Goal: Information Seeking & Learning: Learn about a topic

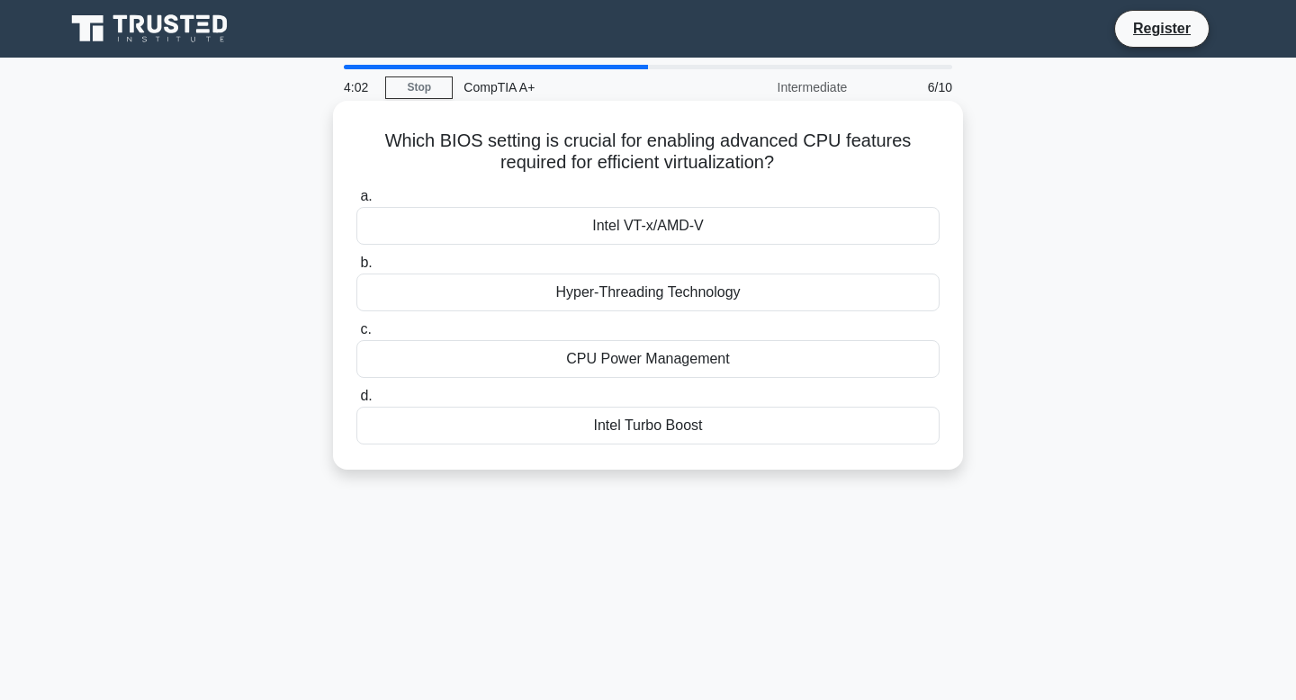
click at [718, 220] on div "Intel VT-x/AMD-V" at bounding box center [647, 226] width 583 height 38
click at [356, 202] on input "a. Intel VT-x/AMD-V" at bounding box center [356, 197] width 0 height 12
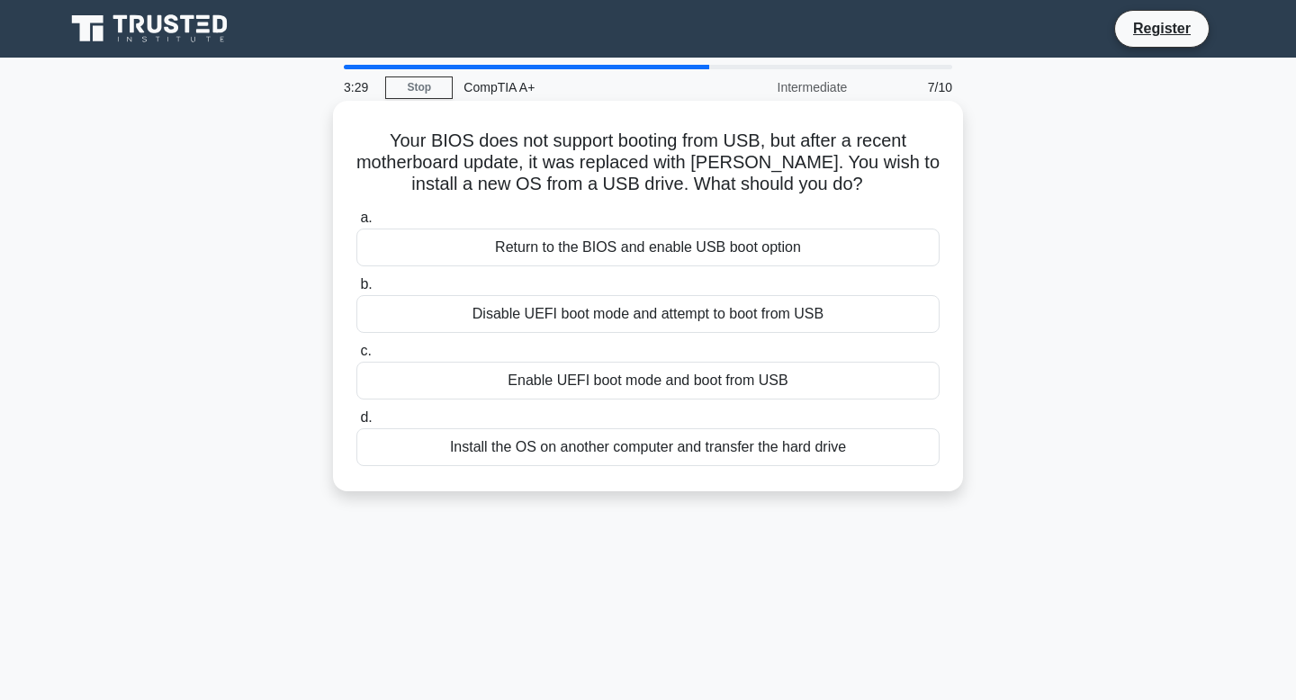
click at [653, 387] on div "Enable UEFI boot mode and boot from USB" at bounding box center [647, 381] width 583 height 38
click at [356, 357] on input "c. Enable UEFI boot mode and boot from USB" at bounding box center [356, 352] width 0 height 12
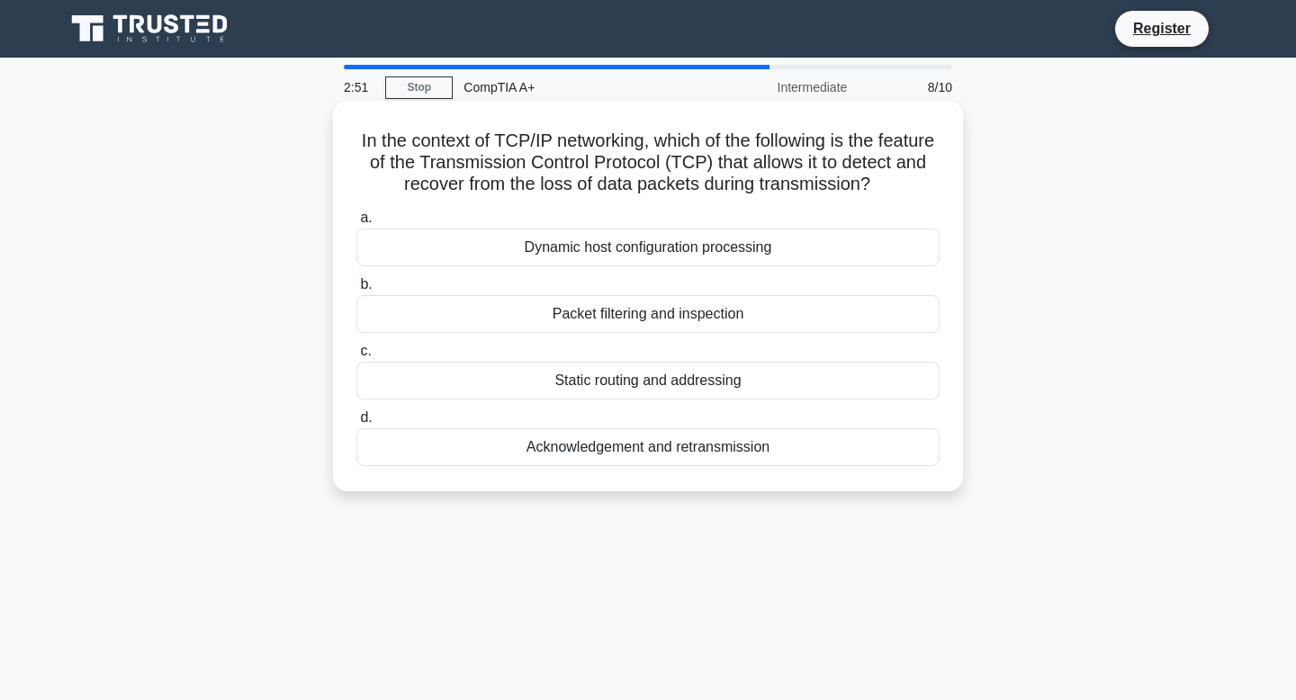
click at [624, 257] on div "Dynamic host configuration processing" at bounding box center [647, 248] width 583 height 38
click at [356, 224] on input "a. Dynamic host configuration processing" at bounding box center [356, 218] width 0 height 12
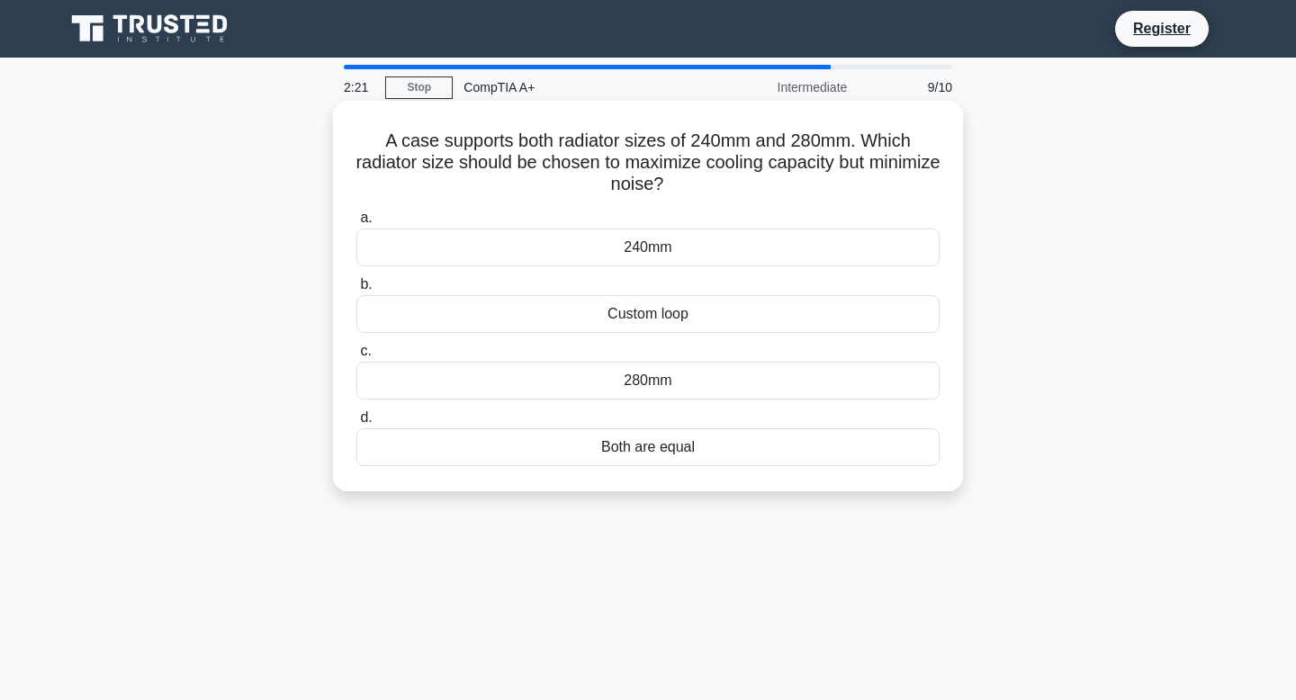
click at [720, 374] on div "280mm" at bounding box center [647, 381] width 583 height 38
click at [356, 357] on input "c. 280mm" at bounding box center [356, 352] width 0 height 12
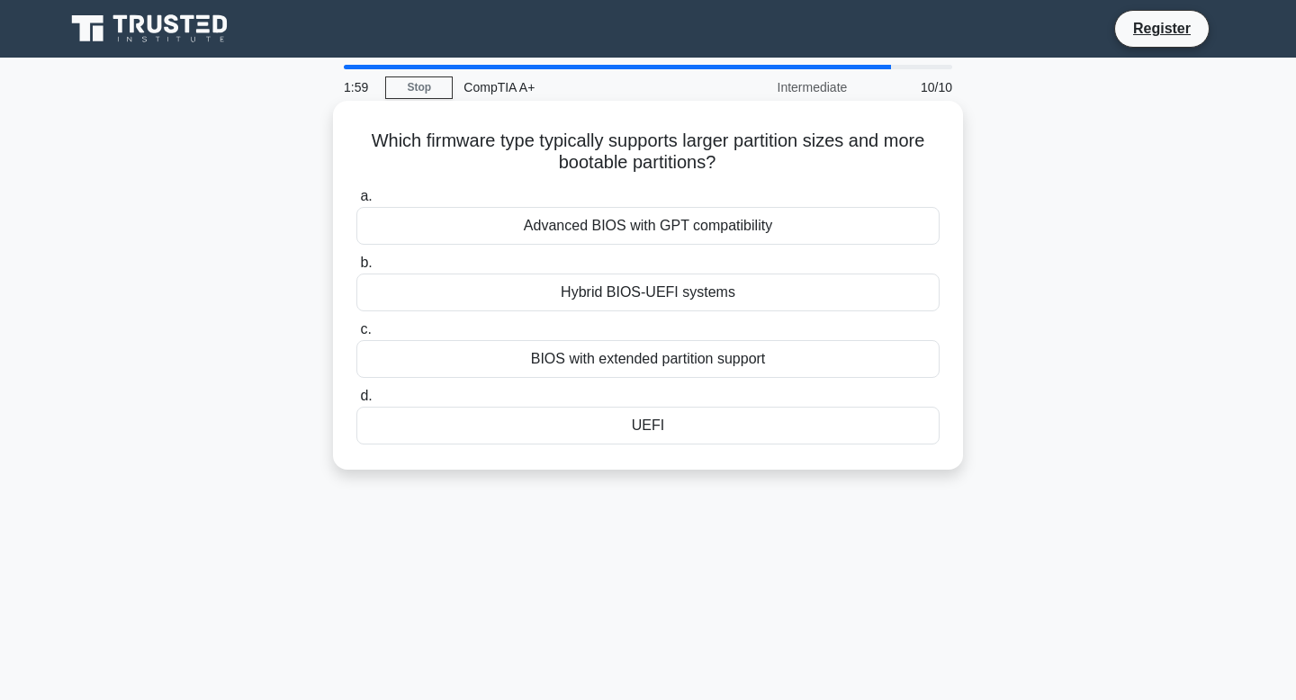
click at [664, 366] on div "BIOS with extended partition support" at bounding box center [647, 359] width 583 height 38
click at [356, 336] on input "c. BIOS with extended partition support" at bounding box center [356, 330] width 0 height 12
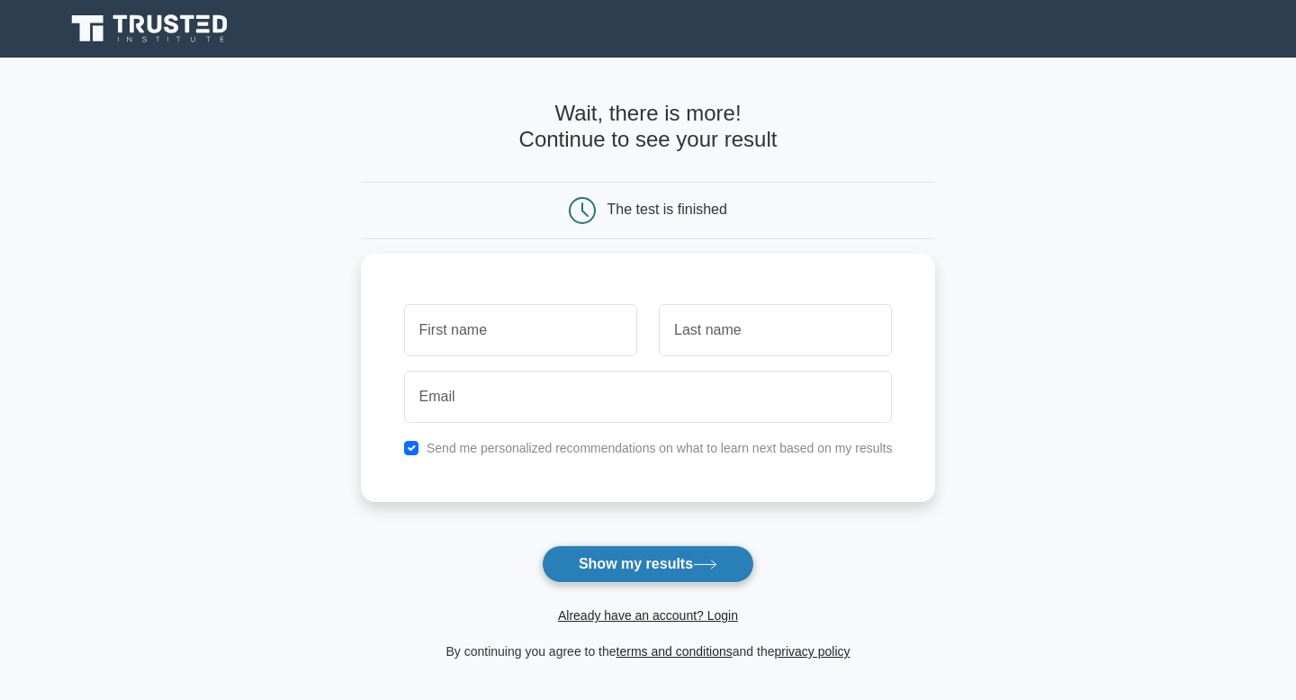
click at [638, 563] on button "Show my results" at bounding box center [648, 564] width 212 height 38
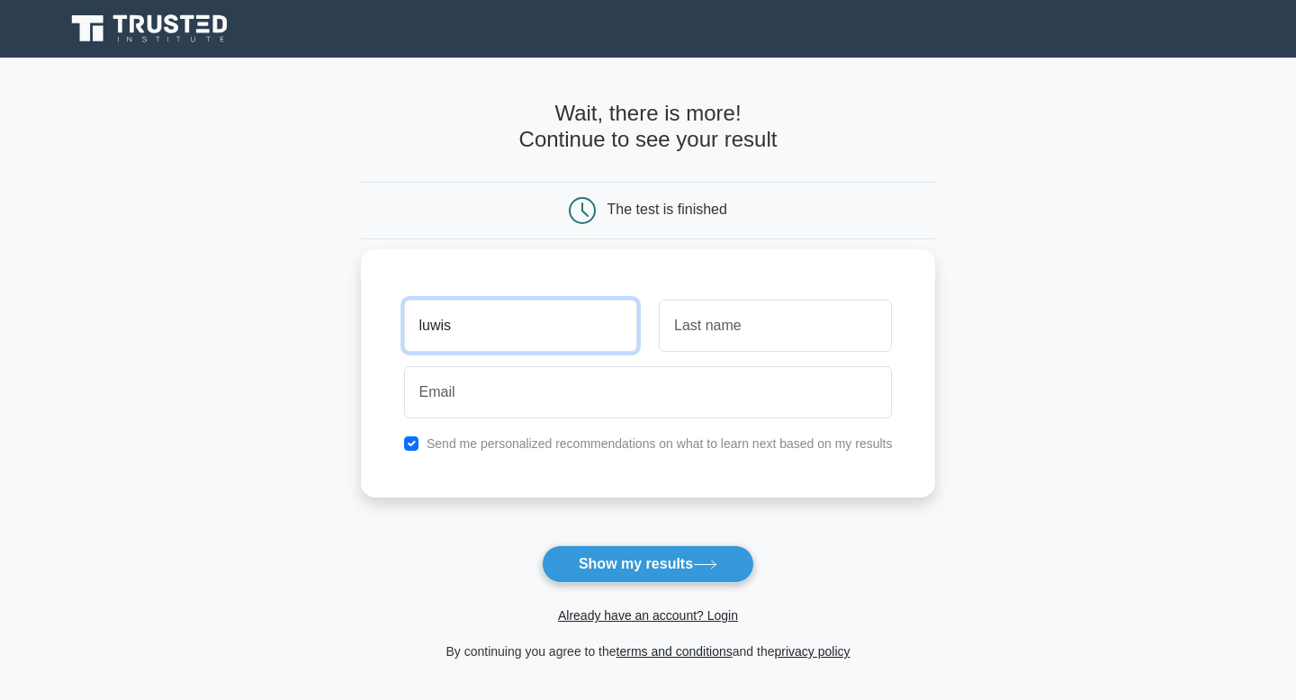
type input "luwis"
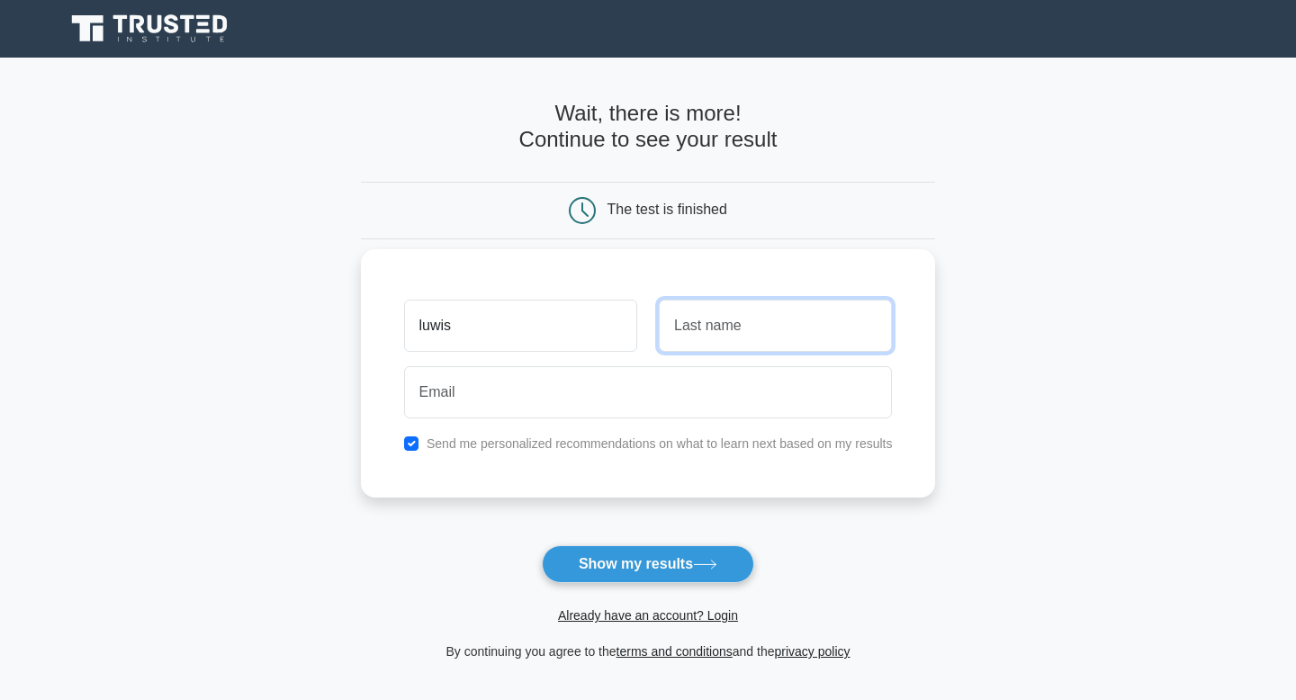
click at [769, 329] on input "text" at bounding box center [775, 326] width 233 height 52
type input "[PERSON_NAME]"
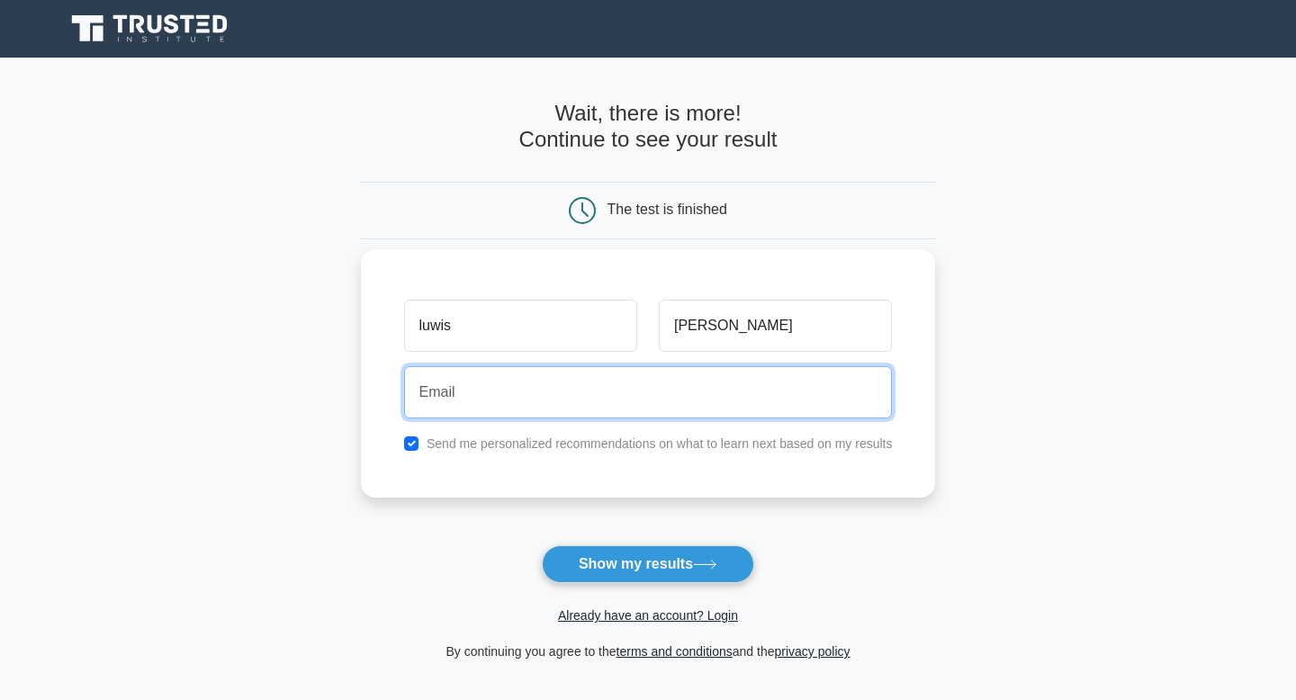
click at [673, 412] on input "email" at bounding box center [648, 392] width 489 height 52
type input "[EMAIL_ADDRESS][DOMAIN_NAME]"
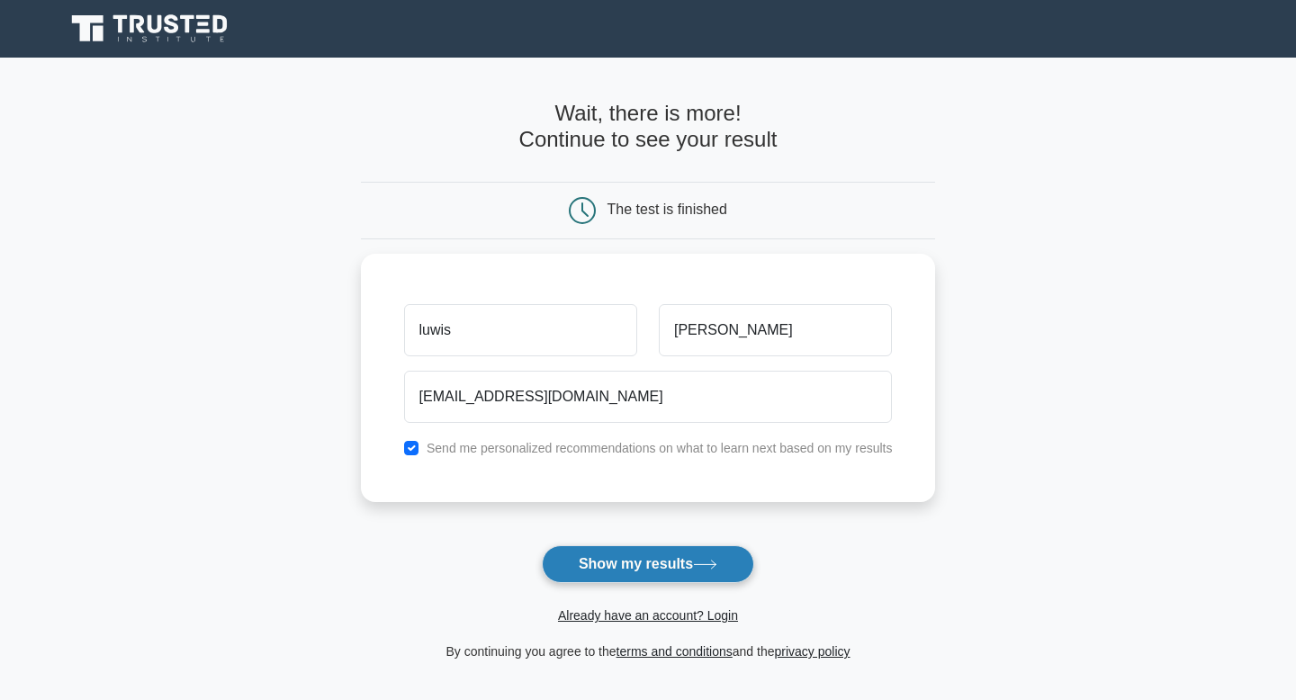
click at [606, 566] on button "Show my results" at bounding box center [648, 564] width 212 height 38
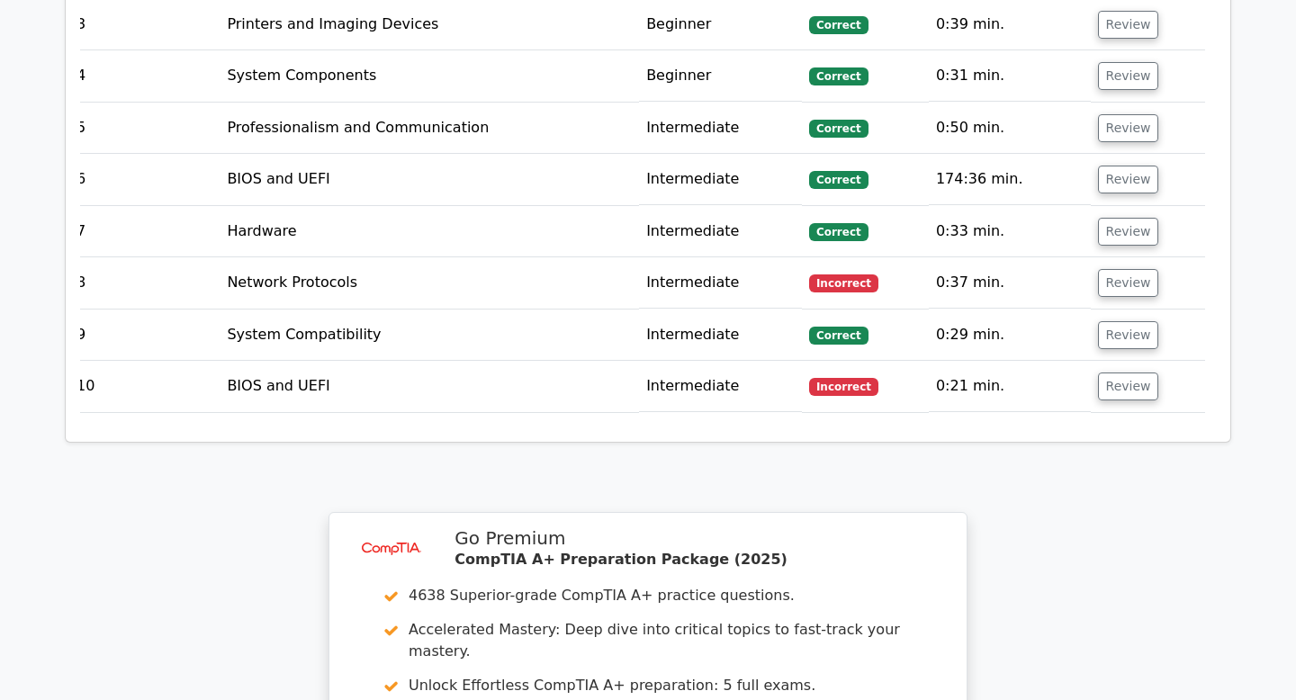
scroll to position [2563, 0]
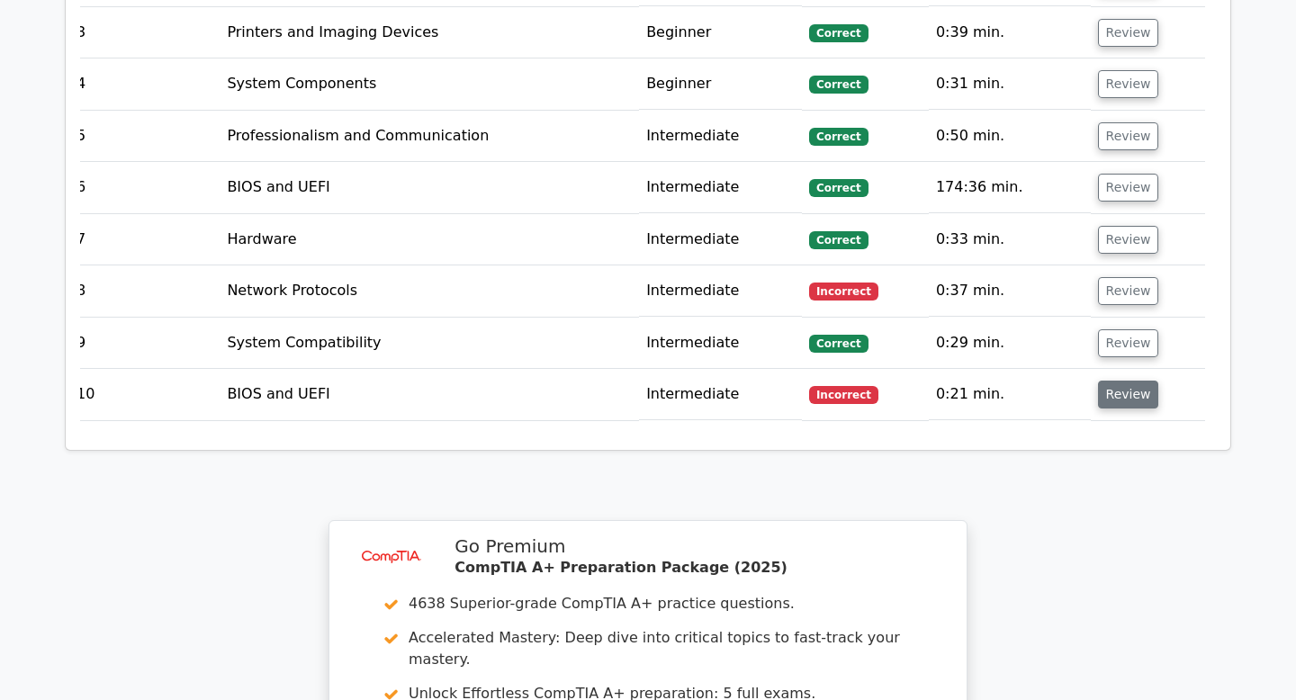
click at [1117, 381] on button "Review" at bounding box center [1128, 395] width 61 height 28
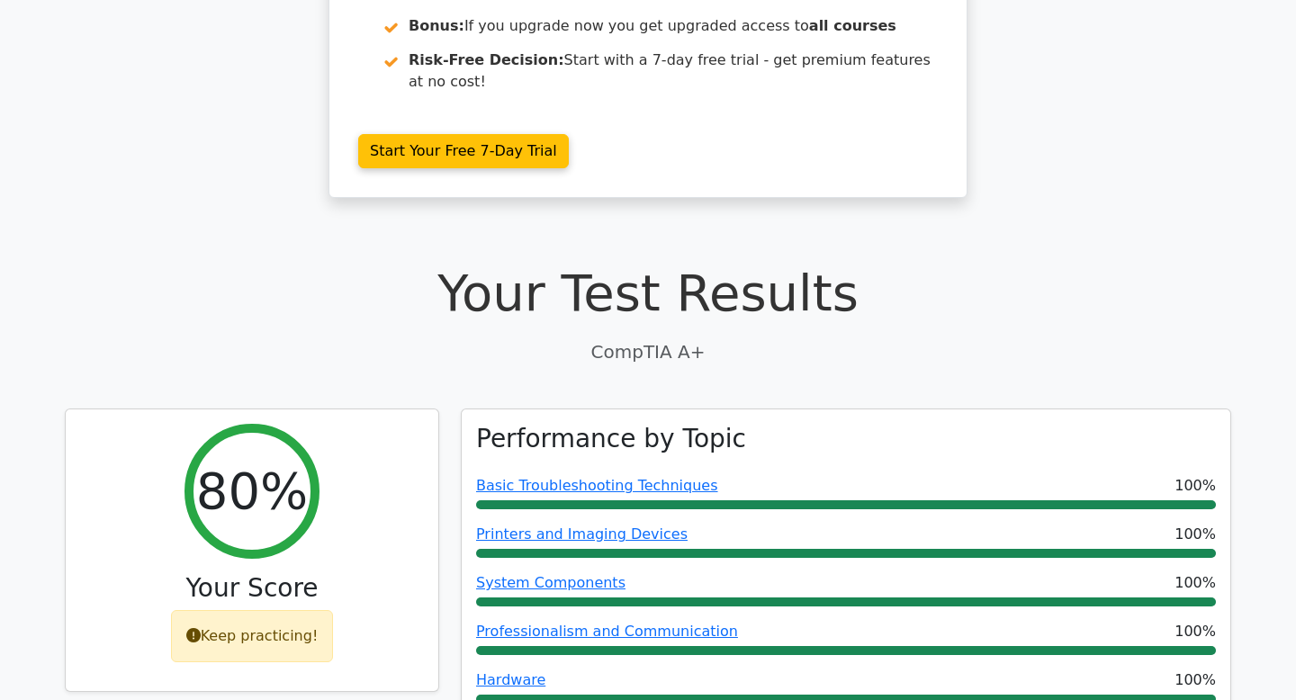
scroll to position [305, 0]
